Goal: Check status: Check status

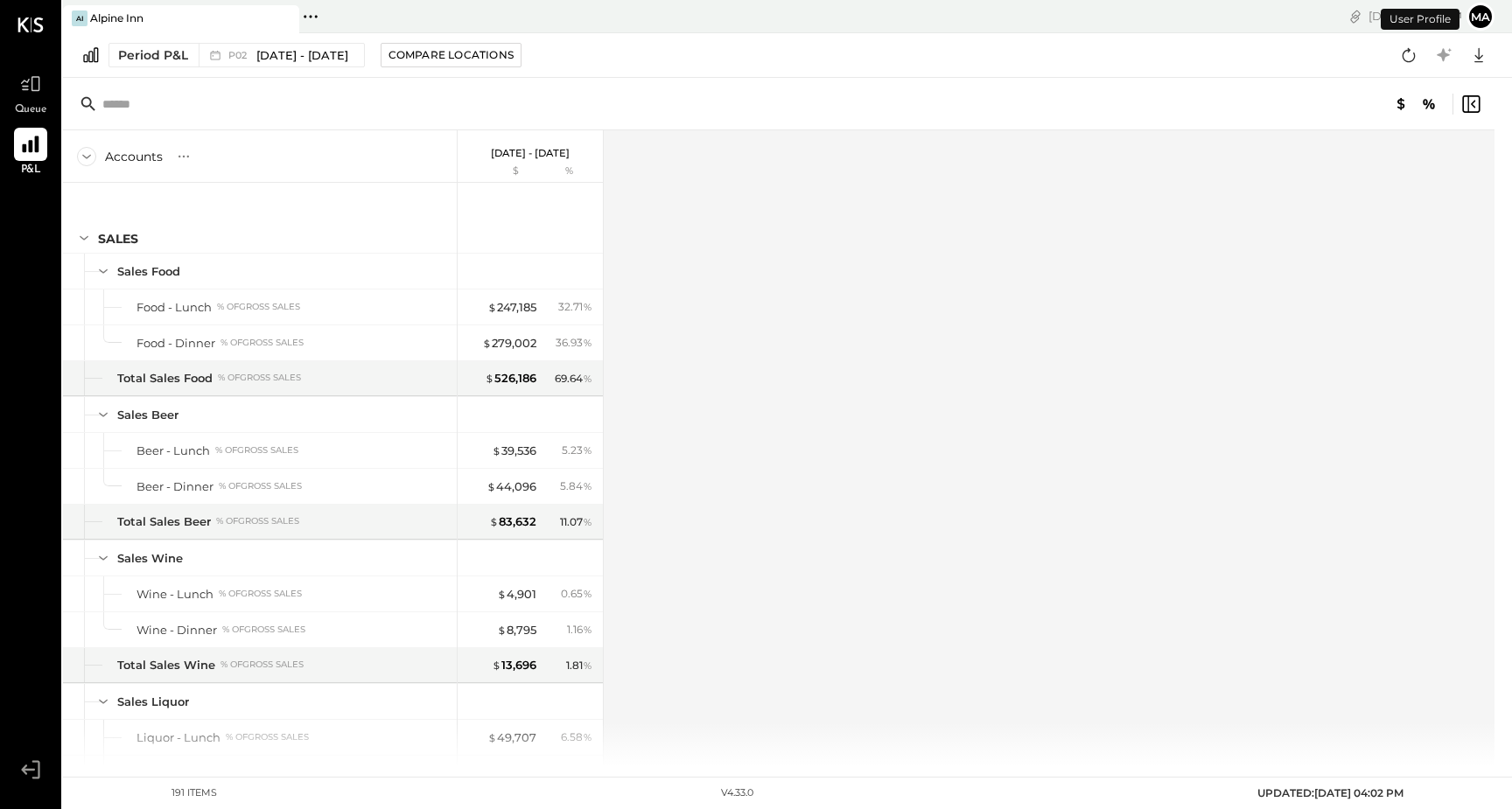
click at [27, 152] on icon at bounding box center [31, 144] width 23 height 23
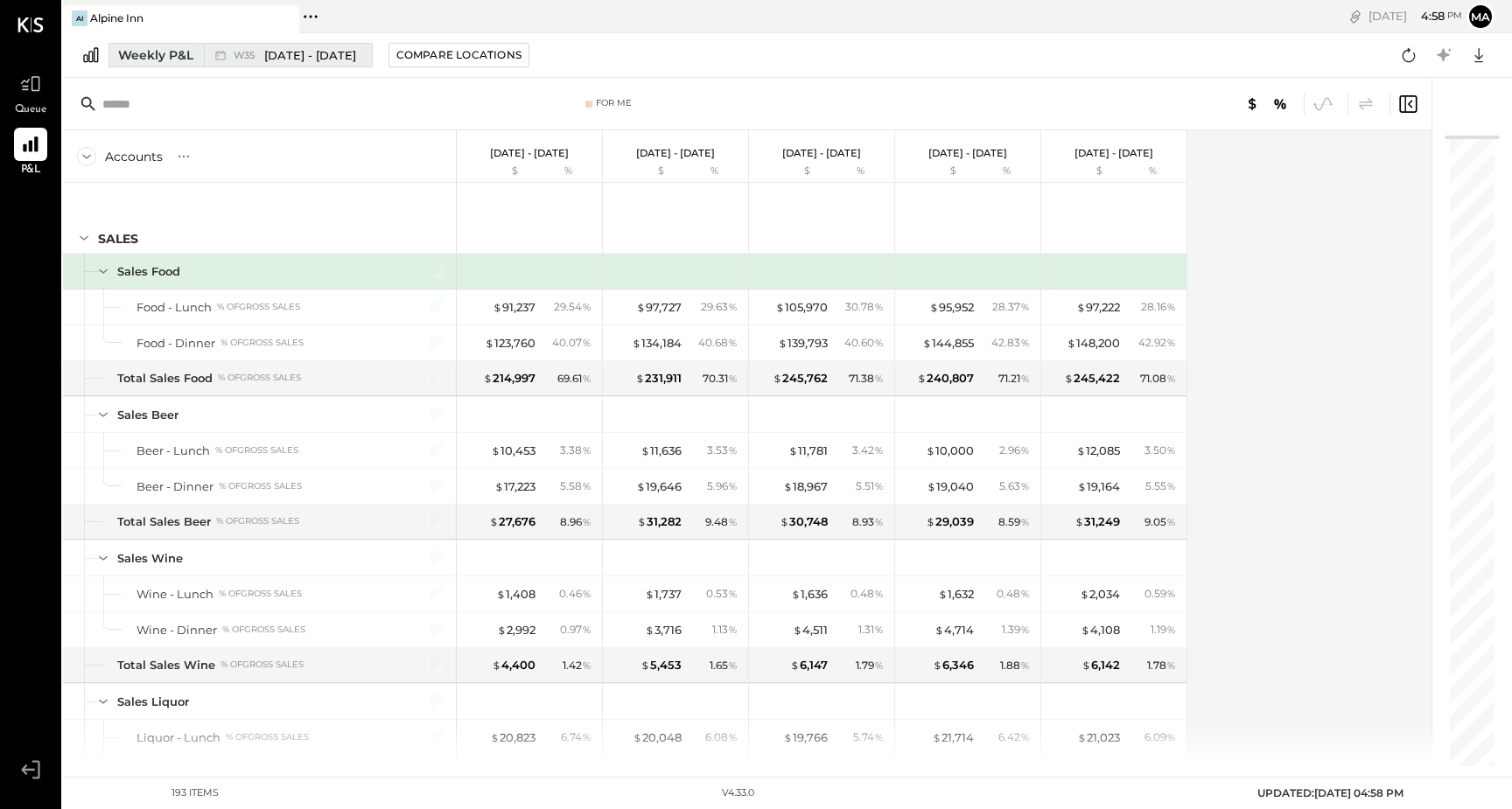
click at [174, 57] on div "Weekly P&L" at bounding box center [156, 55] width 76 height 17
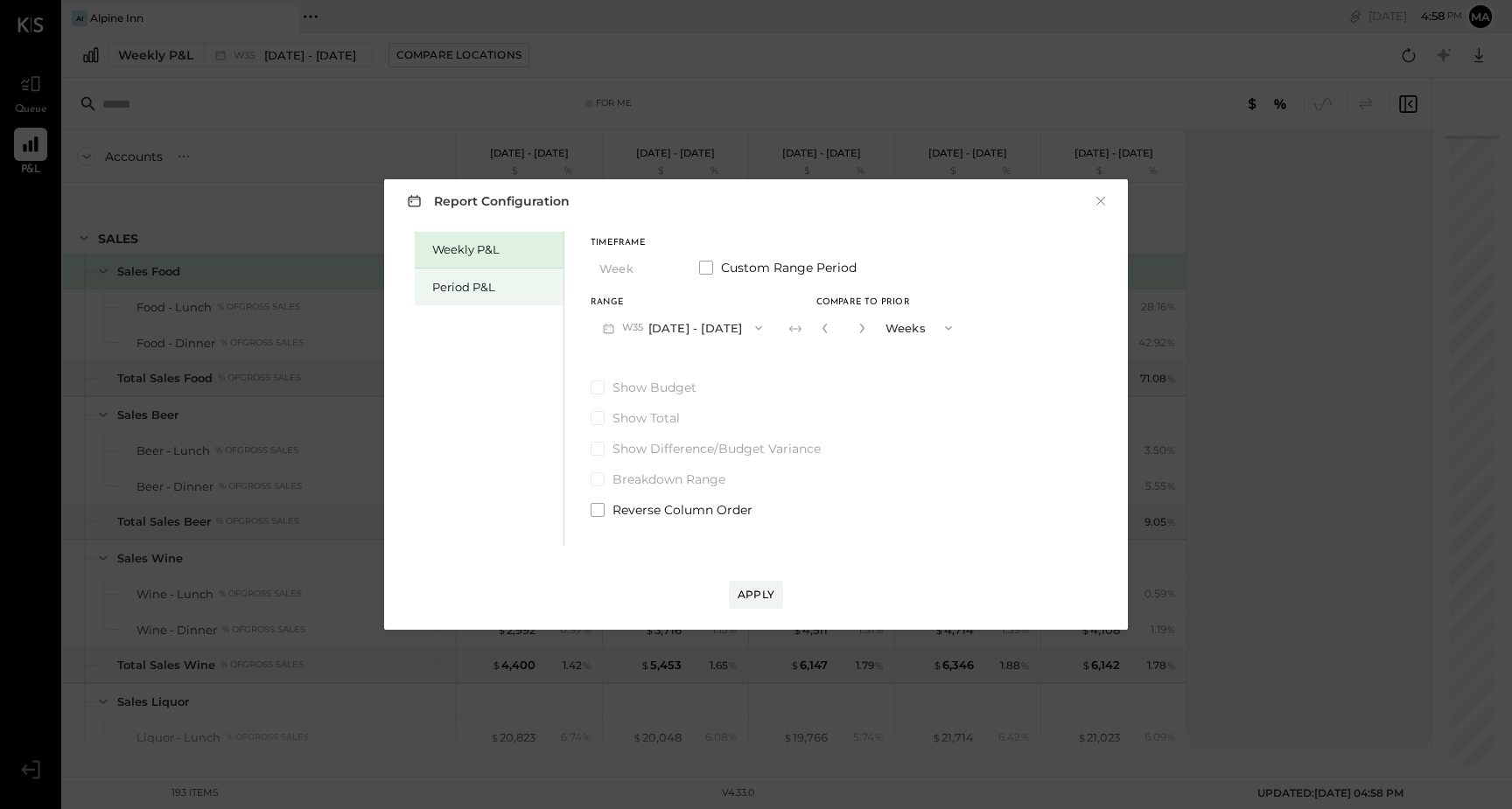
click at [503, 282] on div "Period P&L" at bounding box center [494, 286] width 123 height 16
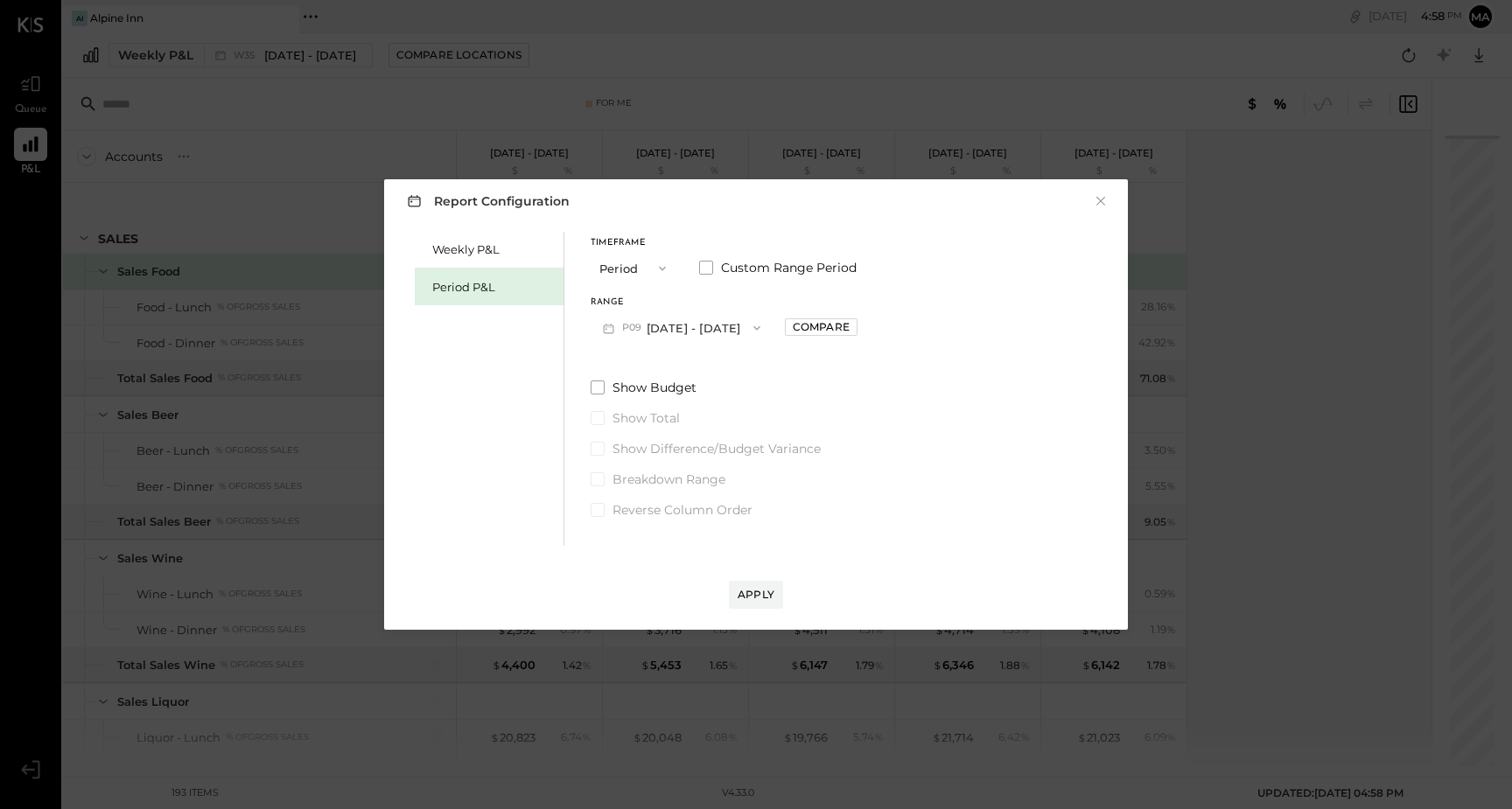
click at [669, 320] on button "P09 Sep 1 - 28, 2025" at bounding box center [681, 327] width 182 height 32
click at [656, 409] on span "[DATE] - [DATE]" at bounding box center [674, 404] width 83 height 15
click at [767, 614] on div "Report Configuration × Weekly P&L Period P&L Timeframe Period Custom Range Peri…" at bounding box center [756, 404] width 743 height 451
click at [769, 594] on div "Apply" at bounding box center [756, 594] width 37 height 15
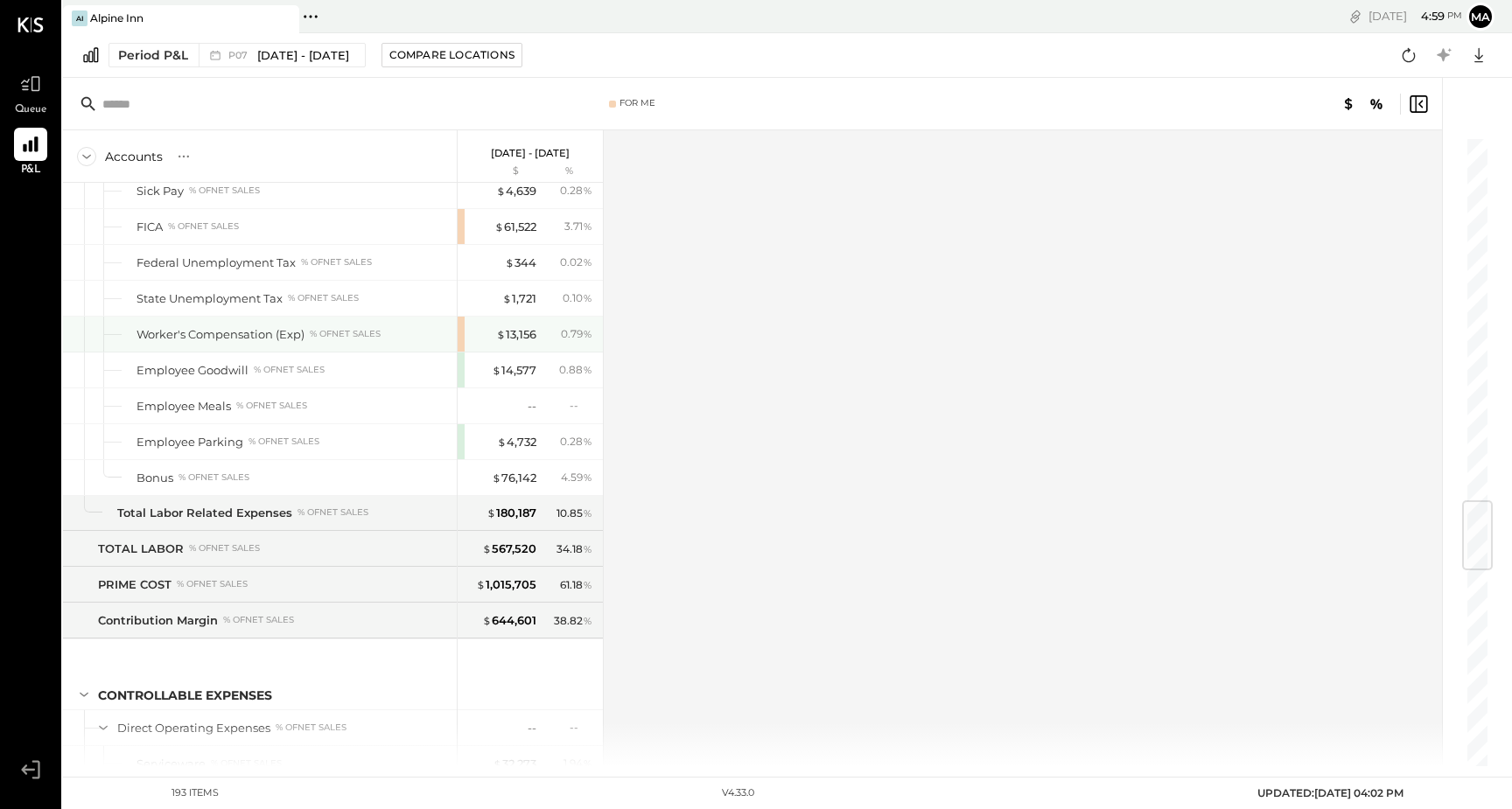
scroll to position [3057, 0]
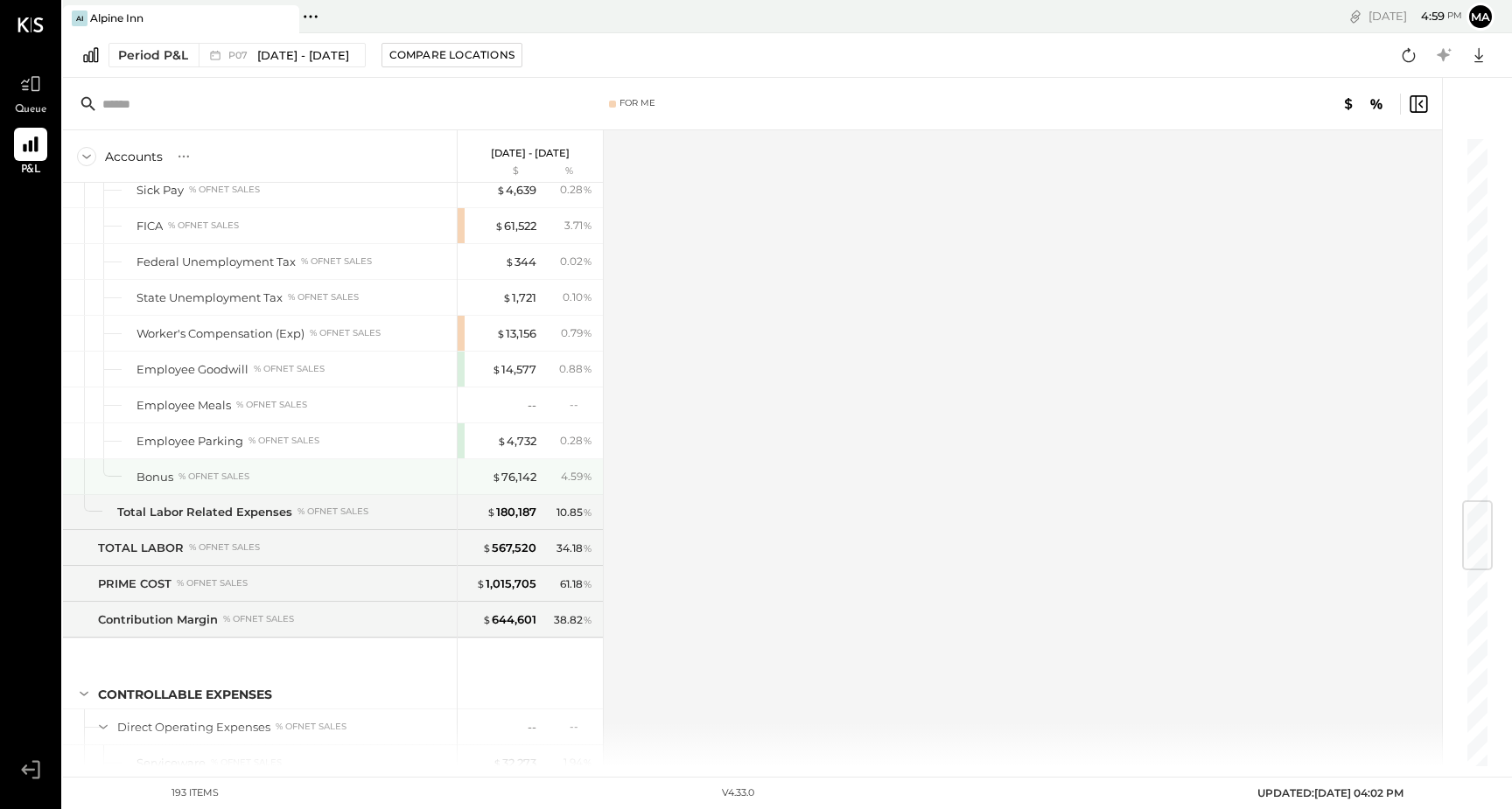
click at [210, 477] on div "% of NET SALES" at bounding box center [213, 476] width 71 height 13
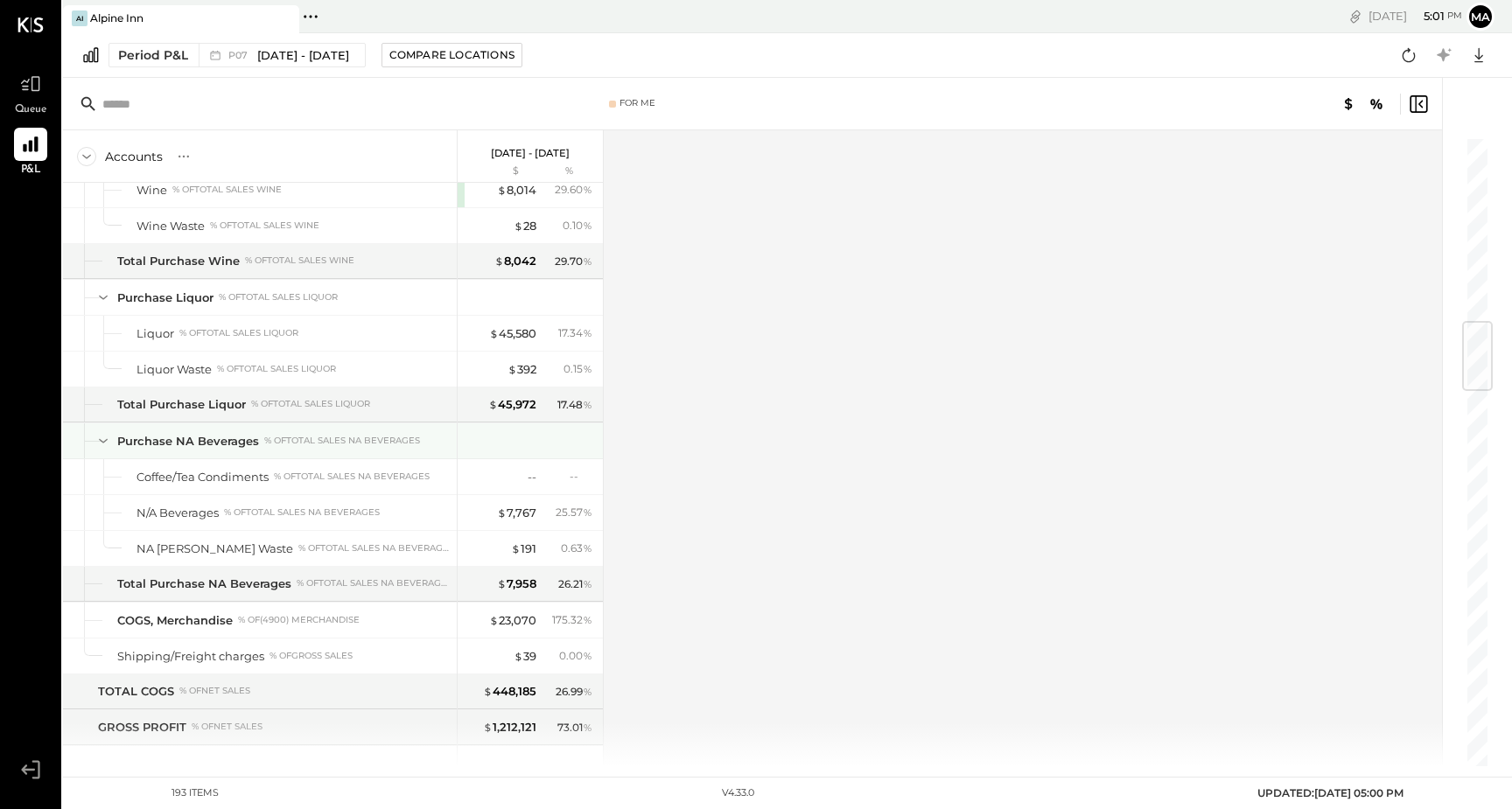
scroll to position [1557, 0]
